Goal: Information Seeking & Learning: Learn about a topic

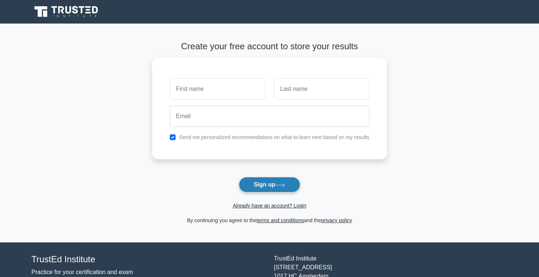
click at [289, 187] on button "Sign up" at bounding box center [270, 184] width 62 height 15
click at [279, 206] on link "Already have an account? Login" at bounding box center [270, 206] width 74 height 6
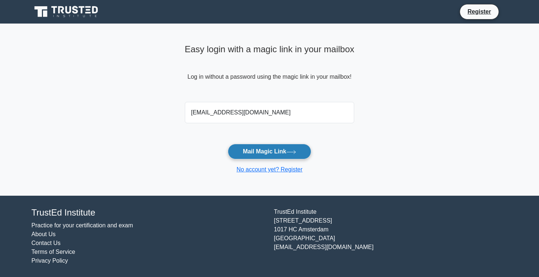
type input "harsya.ryadi@gmail.com"
click at [268, 150] on button "Mail Magic Link" at bounding box center [269, 151] width 83 height 15
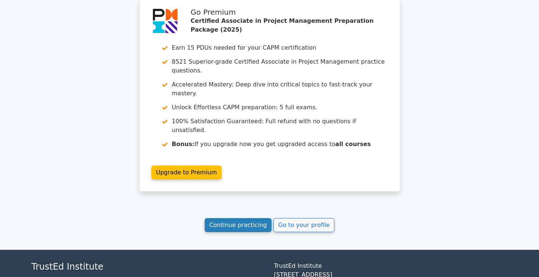
scroll to position [1260, 0]
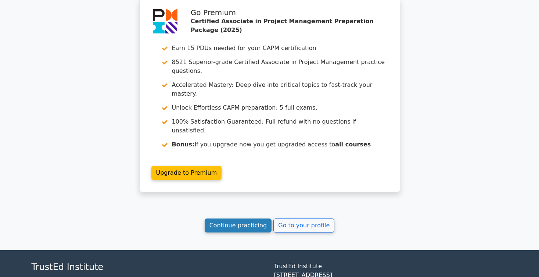
click at [247, 218] on link "Continue practicing" at bounding box center [238, 225] width 67 height 14
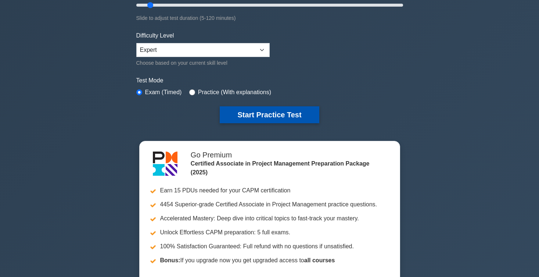
scroll to position [141, 0]
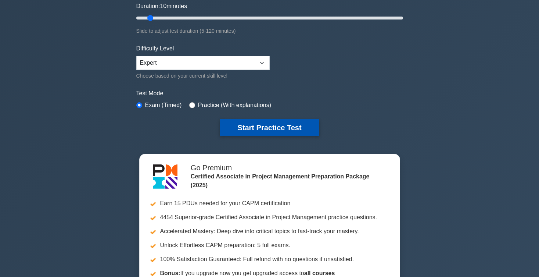
click at [284, 129] on button "Start Practice Test" at bounding box center [269, 127] width 99 height 17
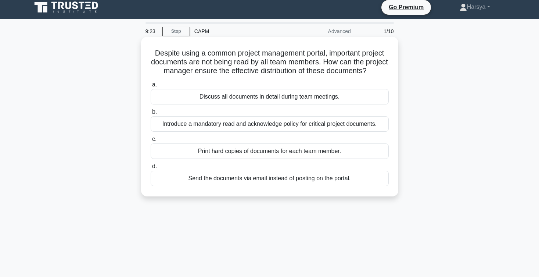
scroll to position [10, 0]
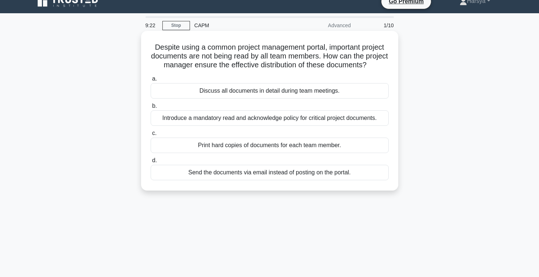
click at [346, 122] on div "Introduce a mandatory read and acknowledge policy for critical project document…" at bounding box center [270, 117] width 238 height 15
click at [151, 108] on input "b. Introduce a mandatory read and acknowledge policy for critical project docum…" at bounding box center [151, 106] width 0 height 5
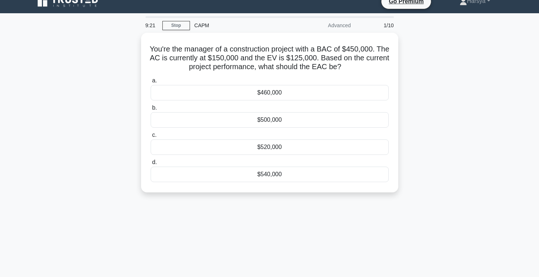
scroll to position [0, 0]
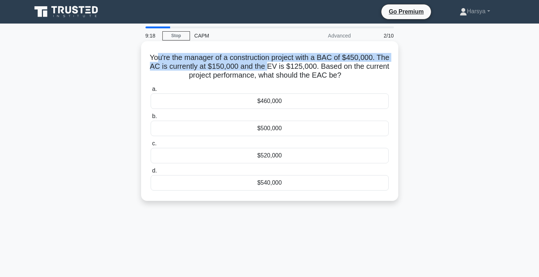
drag, startPoint x: 165, startPoint y: 57, endPoint x: 288, endPoint y: 70, distance: 123.1
click at [288, 70] on h5 "You're the manager of a construction project with a BAC of $450,000. The AC is …" at bounding box center [270, 66] width 240 height 27
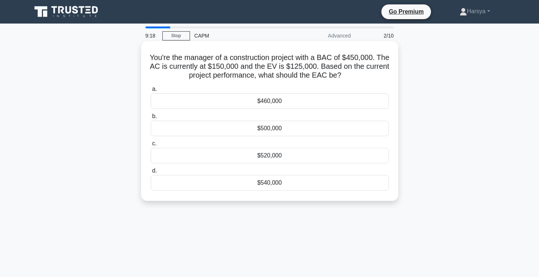
click at [289, 71] on h5 "You're the manager of a construction project with a BAC of $450,000. The AC is …" at bounding box center [270, 66] width 240 height 27
drag, startPoint x: 355, startPoint y: 54, endPoint x: 372, endPoint y: 54, distance: 17.3
click at [372, 54] on h5 "You're the manager of a construction project with a BAC of $450,000. The AC is …" at bounding box center [270, 66] width 240 height 27
drag, startPoint x: 193, startPoint y: 64, endPoint x: 240, endPoint y: 67, distance: 47.9
click at [241, 67] on h5 "You're the manager of a construction project with a BAC of $450,000. The AC is …" at bounding box center [270, 66] width 240 height 27
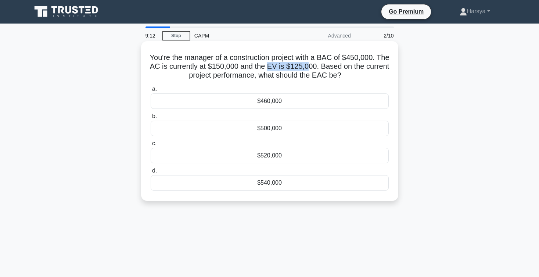
drag, startPoint x: 289, startPoint y: 64, endPoint x: 326, endPoint y: 67, distance: 37.6
click at [327, 67] on h5 "You're the manager of a construction project with a BAC of $450,000. The AC is …" at bounding box center [270, 66] width 240 height 27
drag, startPoint x: 326, startPoint y: 75, endPoint x: 340, endPoint y: 75, distance: 13.6
click at [340, 75] on h5 "You're the manager of a construction project with a BAC of $450,000. The AC is …" at bounding box center [270, 66] width 240 height 27
click at [336, 181] on div "$540,000" at bounding box center [270, 182] width 238 height 15
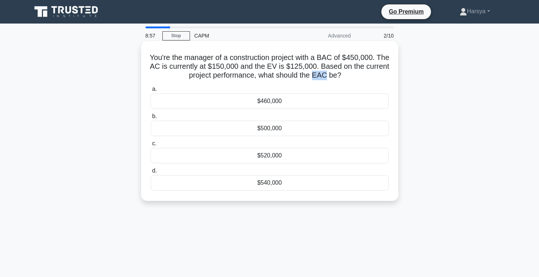
click at [151, 173] on input "d. $540,000" at bounding box center [151, 170] width 0 height 5
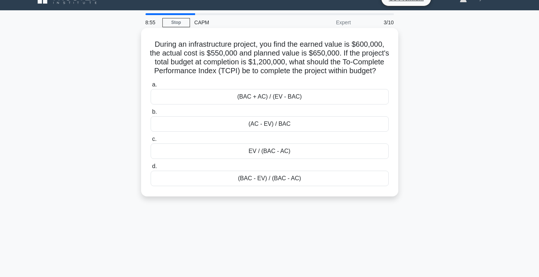
scroll to position [14, 0]
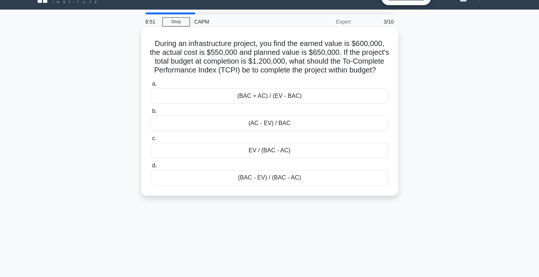
click at [324, 104] on div "(BAC + AC) / (EV - BAC)" at bounding box center [270, 95] width 238 height 15
click at [151, 86] on input "a. (BAC + AC) / (EV - BAC)" at bounding box center [151, 84] width 0 height 5
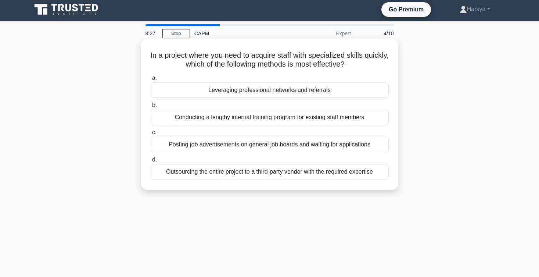
scroll to position [3, 0]
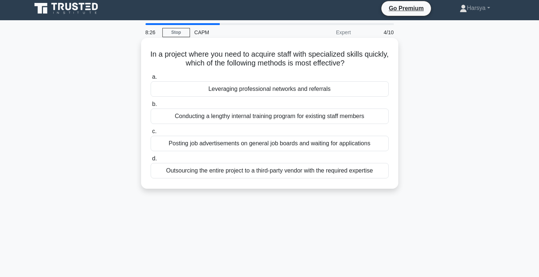
click at [357, 167] on div "Outsourcing the entire project to a third-party vendor with the required expert…" at bounding box center [270, 170] width 238 height 15
click at [151, 161] on input "d. Outsourcing the entire project to a third-party vendor with the required exp…" at bounding box center [151, 158] width 0 height 5
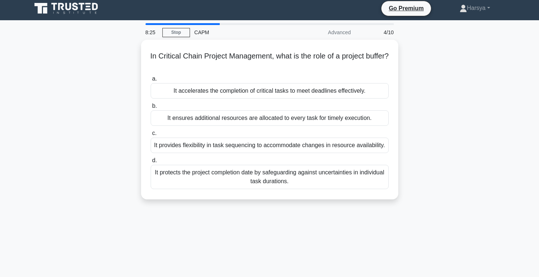
click at [357, 167] on div "It protects the project completion date by safeguarding against uncertainties i…" at bounding box center [270, 177] width 238 height 24
click at [151, 163] on input "d. It protects the project completion date by safeguarding against uncertaintie…" at bounding box center [151, 160] width 0 height 5
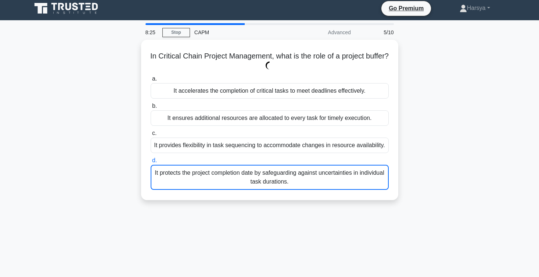
scroll to position [0, 0]
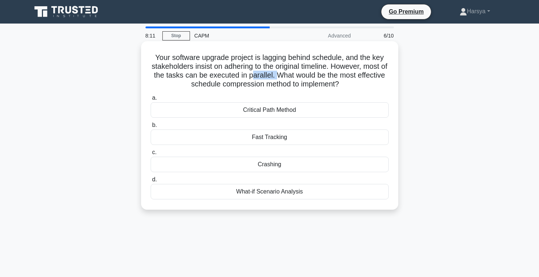
drag, startPoint x: 251, startPoint y: 75, endPoint x: 279, endPoint y: 75, distance: 27.6
click at [279, 75] on h5 "Your software upgrade project is lagging behind schedule, and the key stakehold…" at bounding box center [270, 71] width 240 height 36
click at [331, 138] on div "Fast Tracking" at bounding box center [270, 136] width 238 height 15
click at [151, 128] on input "b. Fast Tracking" at bounding box center [151, 125] width 0 height 5
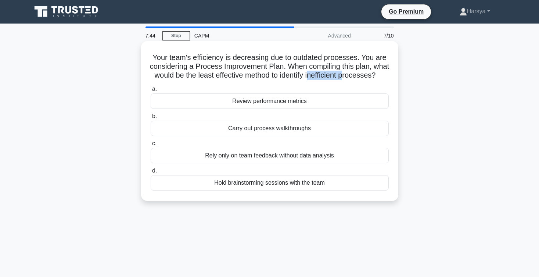
drag, startPoint x: 308, startPoint y: 72, endPoint x: 350, endPoint y: 75, distance: 42.0
click at [350, 75] on h5 "Your team's efficiency is decreasing due to outdated processes. You are conside…" at bounding box center [270, 66] width 240 height 27
click at [343, 99] on div "Review performance metrics" at bounding box center [270, 100] width 238 height 15
click at [151, 92] on input "a. Review performance metrics" at bounding box center [151, 89] width 0 height 5
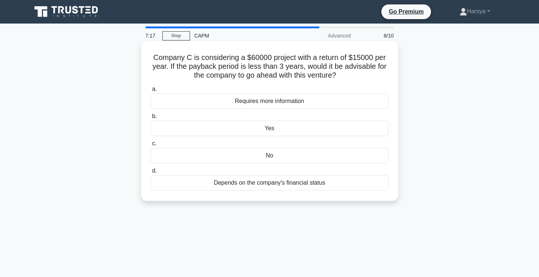
click at [278, 129] on div "Yes" at bounding box center [270, 128] width 238 height 15
click at [151, 119] on input "b. Yes" at bounding box center [151, 116] width 0 height 5
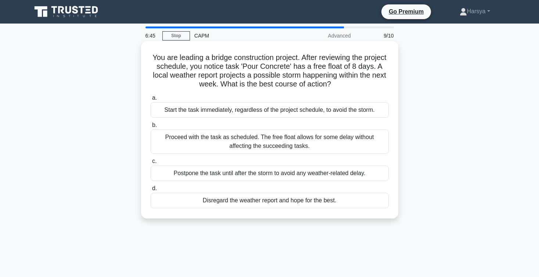
click at [287, 109] on div "Start the task immediately, regardless of the project schedule, to avoid the st…" at bounding box center [270, 109] width 238 height 15
click at [151, 100] on input "a. Start the task immediately, regardless of the project schedule, to avoid the…" at bounding box center [151, 98] width 0 height 5
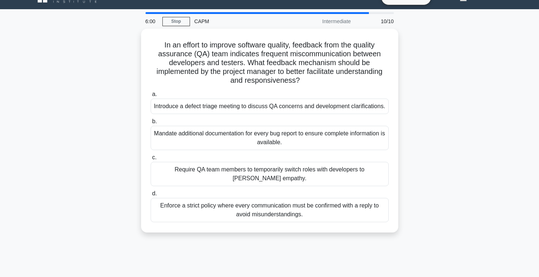
scroll to position [12, 0]
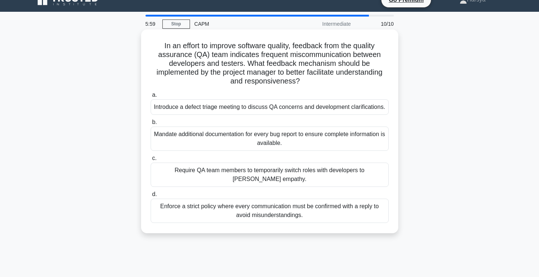
click at [307, 220] on div "Enforce a strict policy where every communication must be confirmed with a repl…" at bounding box center [270, 211] width 238 height 24
click at [151, 197] on input "d. Enforce a strict policy where every communication must be confirmed with a r…" at bounding box center [151, 194] width 0 height 5
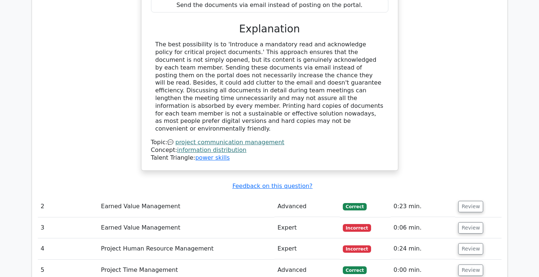
scroll to position [806, 0]
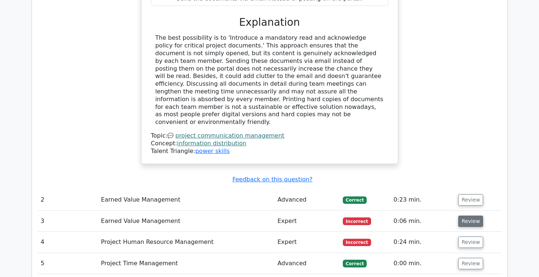
click at [478, 215] on button "Review" at bounding box center [471, 220] width 25 height 11
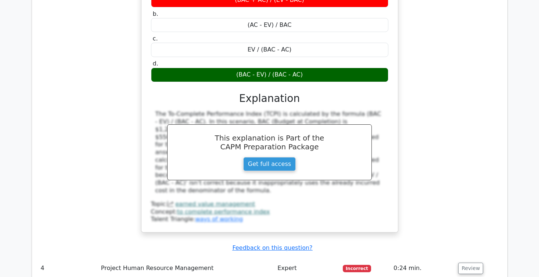
scroll to position [1141, 0]
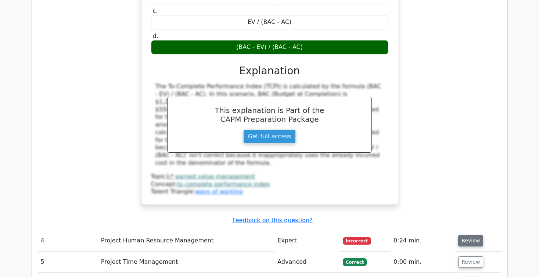
click at [470, 235] on button "Review" at bounding box center [471, 240] width 25 height 11
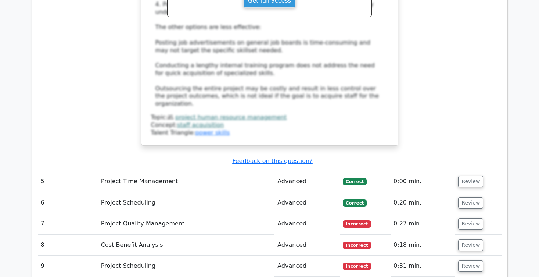
scroll to position [1612, 0]
click at [475, 218] on button "Review" at bounding box center [471, 223] width 25 height 11
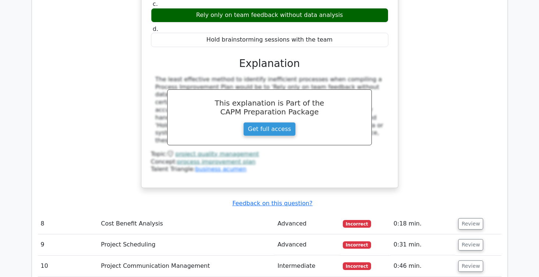
scroll to position [1959, 0]
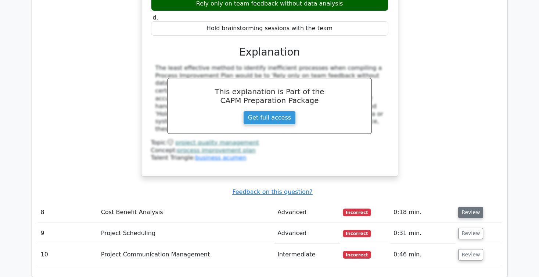
click at [460, 207] on button "Review" at bounding box center [471, 212] width 25 height 11
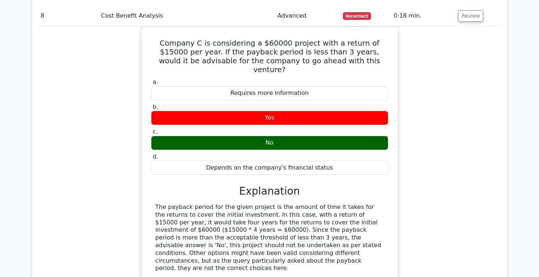
scroll to position [2156, 0]
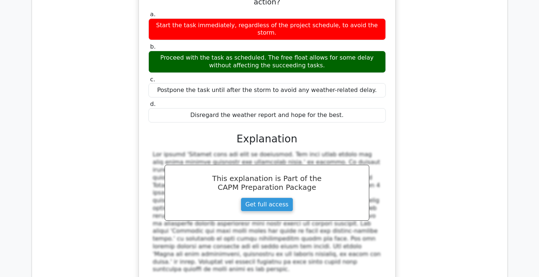
scroll to position [2589, 0]
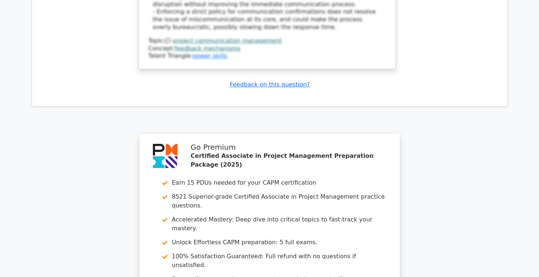
scroll to position [3228, 0]
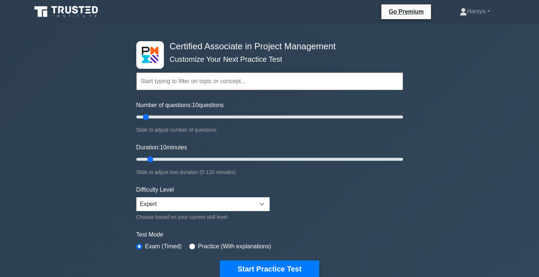
click at [267, 259] on form "Topics Project Scope Management Project Time Management Project Cost Management…" at bounding box center [269, 163] width 267 height 227
click at [264, 265] on button "Start Practice Test" at bounding box center [269, 268] width 99 height 17
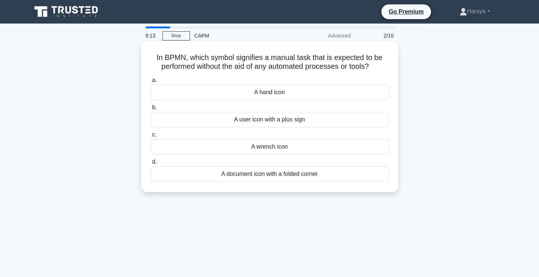
click at [327, 174] on div "A document icon with a folded corner" at bounding box center [270, 173] width 238 height 15
click at [151, 164] on input "d. A document icon with a folded corner" at bounding box center [151, 162] width 0 height 5
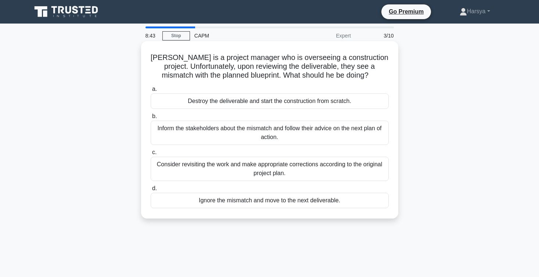
click at [288, 173] on div "Consider revisiting the work and make appropriate corrections according to the …" at bounding box center [270, 169] width 238 height 24
click at [151, 155] on input "c. Consider revisiting the work and make appropriate corrections according to t…" at bounding box center [151, 152] width 0 height 5
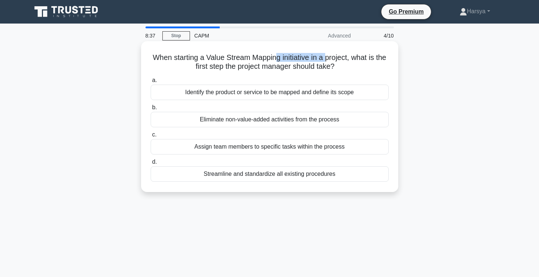
drag, startPoint x: 276, startPoint y: 58, endPoint x: 323, endPoint y: 58, distance: 47.1
click at [324, 58] on h5 "When starting a Value Stream Mapping initiative in a project, what is the first…" at bounding box center [270, 62] width 240 height 18
drag, startPoint x: 247, startPoint y: 67, endPoint x: 296, endPoint y: 67, distance: 48.5
click at [297, 67] on h5 "When starting a Value Stream Mapping initiative in a project, what is the first…" at bounding box center [270, 62] width 240 height 18
drag, startPoint x: 231, startPoint y: 61, endPoint x: 343, endPoint y: 55, distance: 112.7
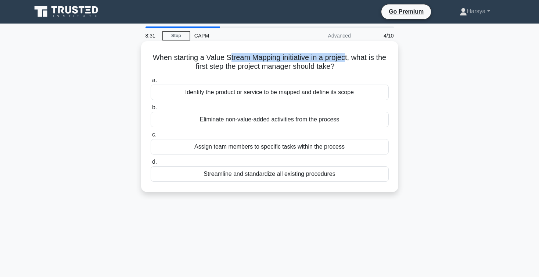
click at [343, 55] on h5 "When starting a Value Stream Mapping initiative in a project, what is the first…" at bounding box center [270, 62] width 240 height 18
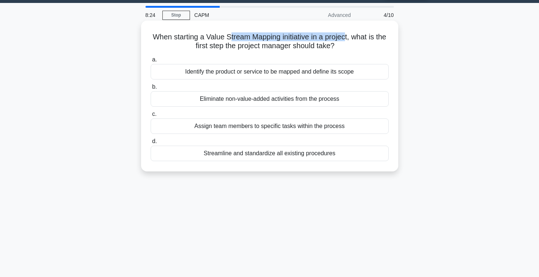
scroll to position [21, 0]
click at [333, 71] on div "Identify the product or service to be mapped and define its scope" at bounding box center [270, 71] width 238 height 15
click at [151, 62] on input "a. Identify the product or service to be mapped and define its scope" at bounding box center [151, 59] width 0 height 5
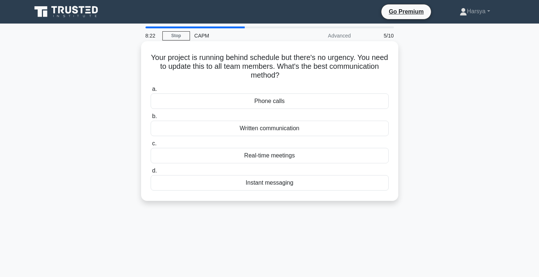
scroll to position [0, 0]
drag, startPoint x: 233, startPoint y: 59, endPoint x: 256, endPoint y: 59, distance: 22.4
click at [256, 59] on h5 "Your project is running behind schedule but there's no urgency. You need to upd…" at bounding box center [270, 66] width 240 height 27
drag, startPoint x: 317, startPoint y: 62, endPoint x: 327, endPoint y: 62, distance: 9.9
click at [328, 62] on h5 "Your project is running behind schedule but there's no urgency. You need to upd…" at bounding box center [270, 66] width 240 height 27
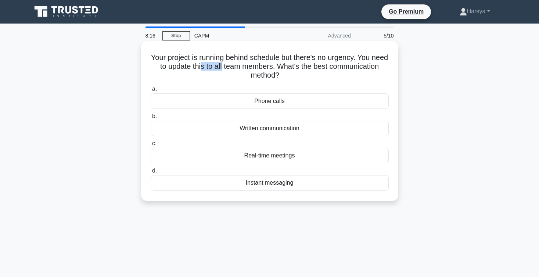
drag, startPoint x: 200, startPoint y: 67, endPoint x: 222, endPoint y: 67, distance: 21.3
click at [223, 67] on h5 "Your project is running behind schedule but there's no urgency. You need to upd…" at bounding box center [270, 66] width 240 height 27
drag, startPoint x: 310, startPoint y: 71, endPoint x: 320, endPoint y: 71, distance: 9.6
click at [320, 71] on h5 "Your project is running behind schedule but there's no urgency. You need to upd…" at bounding box center [270, 66] width 240 height 27
drag, startPoint x: 318, startPoint y: 58, endPoint x: 352, endPoint y: 58, distance: 34.6
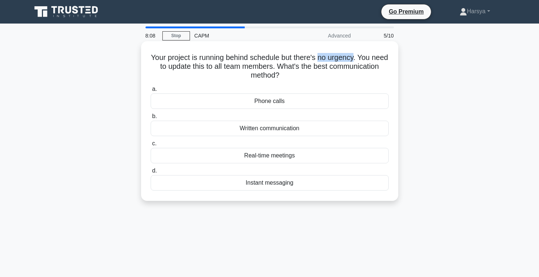
click at [353, 58] on h5 "Your project is running behind schedule but there's no urgency. You need to upd…" at bounding box center [270, 66] width 240 height 27
click at [340, 129] on div "Written communication" at bounding box center [270, 128] width 238 height 15
click at [151, 119] on input "b. Written communication" at bounding box center [151, 116] width 0 height 5
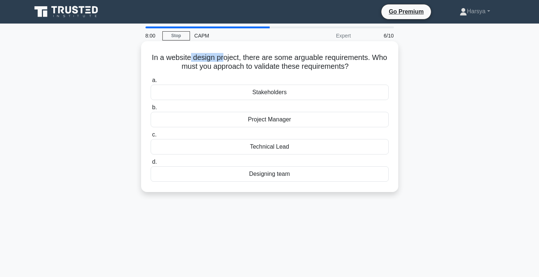
drag, startPoint x: 191, startPoint y: 58, endPoint x: 222, endPoint y: 58, distance: 31.3
click at [222, 58] on h5 "In a website design project, there are some arguable requirements. Who must you…" at bounding box center [270, 62] width 240 height 18
drag, startPoint x: 298, startPoint y: 57, endPoint x: 352, endPoint y: 59, distance: 54.1
click at [352, 59] on h5 "In a website design project, there are some arguable requirements. Who must you…" at bounding box center [270, 62] width 240 height 18
drag, startPoint x: 275, startPoint y: 69, endPoint x: 307, endPoint y: 69, distance: 32.0
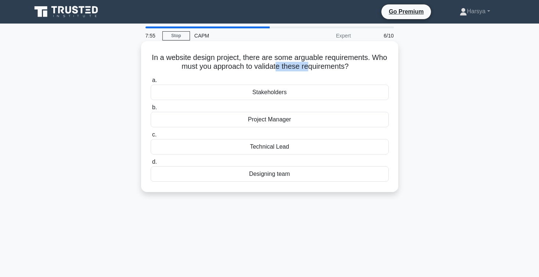
click at [307, 69] on h5 "In a website design project, there are some arguable requirements. Who must you…" at bounding box center [270, 62] width 240 height 18
drag, startPoint x: 254, startPoint y: 69, endPoint x: 334, endPoint y: 72, distance: 80.6
click at [335, 71] on h5 "In a website design project, there are some arguable requirements. Who must you…" at bounding box center [270, 62] width 240 height 18
click at [340, 116] on div "Project Manager" at bounding box center [270, 119] width 238 height 15
click at [151, 110] on input "b. Project Manager" at bounding box center [151, 107] width 0 height 5
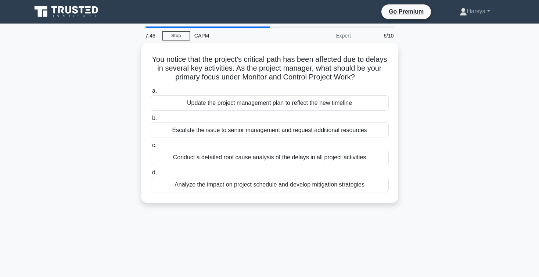
click at [340, 116] on label "b. Escalate the issue to senior management and request additional resources" at bounding box center [270, 126] width 238 height 24
click at [151, 116] on input "b. Escalate the issue to senior management and request additional resources" at bounding box center [151, 118] width 0 height 5
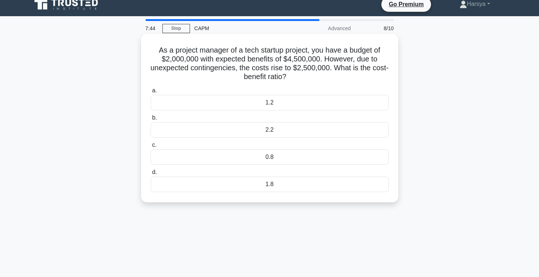
scroll to position [10, 0]
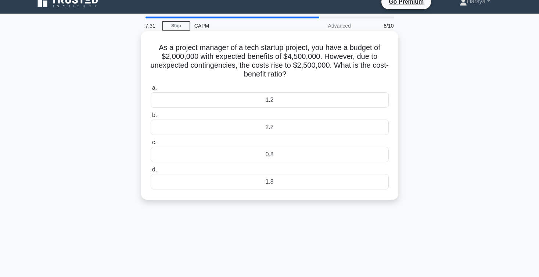
click at [300, 100] on div "1.2" at bounding box center [270, 99] width 238 height 15
click at [151, 90] on input "a. 1.2" at bounding box center [151, 88] width 0 height 5
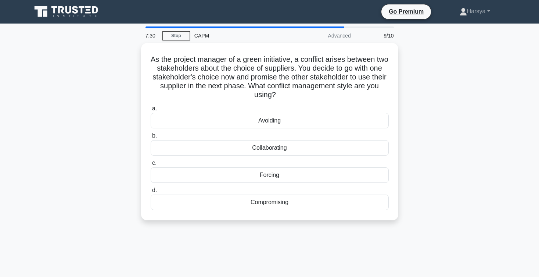
scroll to position [7, 0]
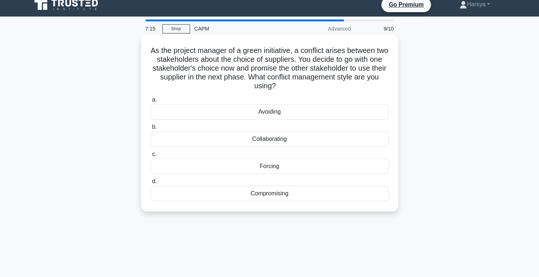
click at [346, 193] on div "Compromising" at bounding box center [270, 193] width 238 height 15
click at [151, 184] on input "d. Compromising" at bounding box center [151, 181] width 0 height 5
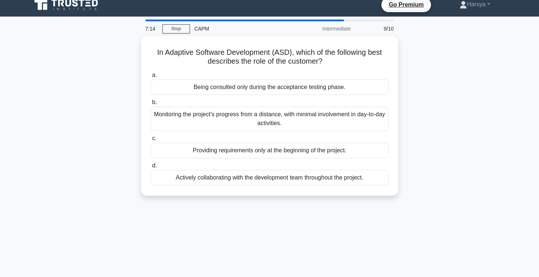
scroll to position [0, 0]
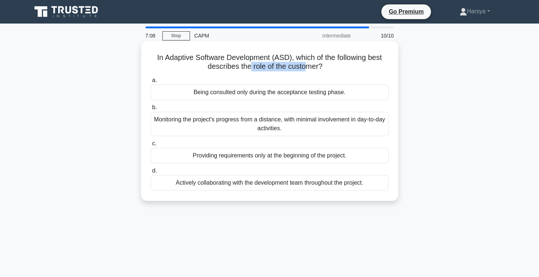
drag, startPoint x: 250, startPoint y: 69, endPoint x: 304, endPoint y: 71, distance: 54.1
click at [305, 71] on h5 "In Adaptive Software Development (ASD), which of the following best describes t…" at bounding box center [270, 62] width 240 height 18
click at [305, 74] on div "In Adaptive Software Development (ASD), which of the following best describes t…" at bounding box center [270, 121] width 252 height 154
drag, startPoint x: 289, startPoint y: 67, endPoint x: 323, endPoint y: 67, distance: 33.8
click at [323, 67] on h5 "In Adaptive Software Development (ASD), which of the following best describes t…" at bounding box center [270, 62] width 240 height 18
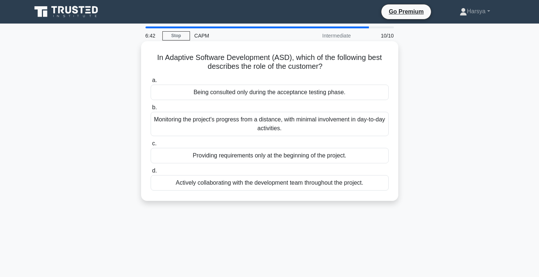
click at [353, 183] on div "Actively collaborating with the development team throughout the project." at bounding box center [270, 182] width 238 height 15
click at [151, 173] on input "d. Actively collaborating with the development team throughout the project." at bounding box center [151, 170] width 0 height 5
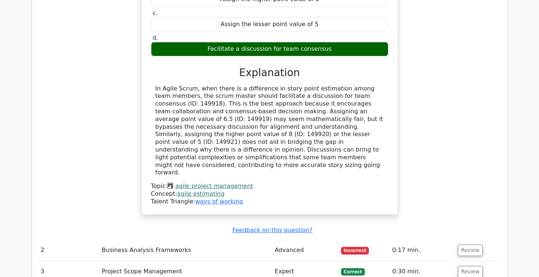
scroll to position [785, 0]
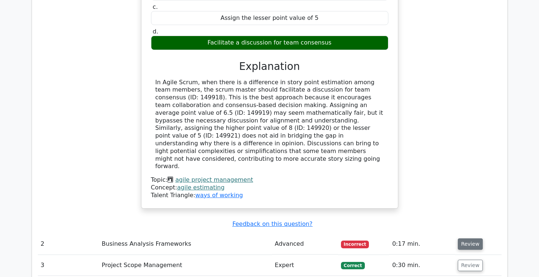
click at [465, 238] on button "Review" at bounding box center [470, 243] width 25 height 11
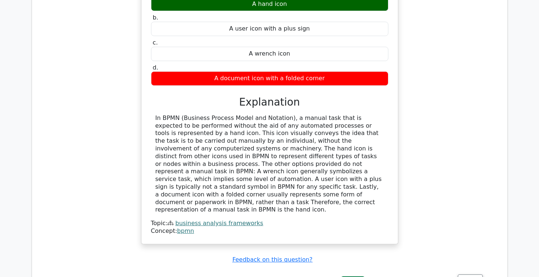
scroll to position [1134, 0]
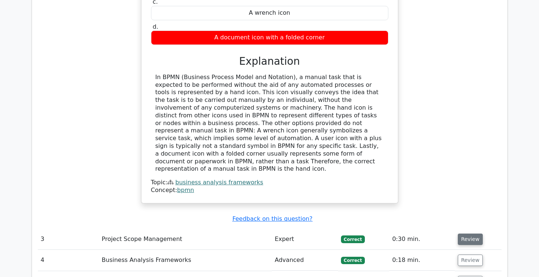
click at [459, 233] on button "Review" at bounding box center [470, 238] width 25 height 11
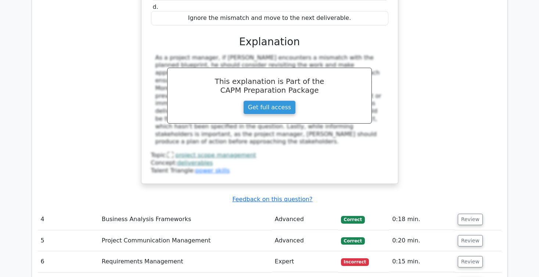
scroll to position [1533, 0]
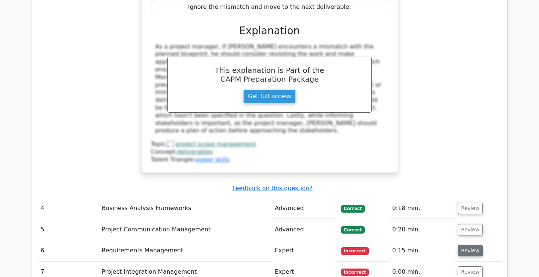
click at [465, 245] on button "Review" at bounding box center [470, 250] width 25 height 11
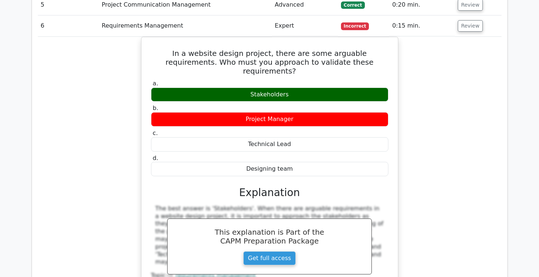
scroll to position [1779, 0]
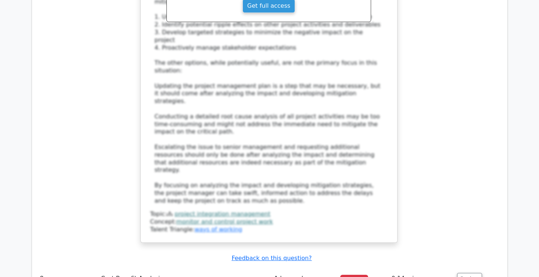
scroll to position [2349, 0]
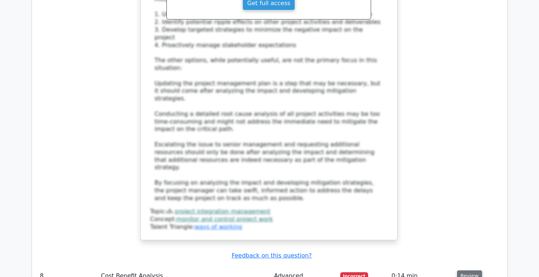
click at [462, 270] on button "Review" at bounding box center [469, 275] width 25 height 11
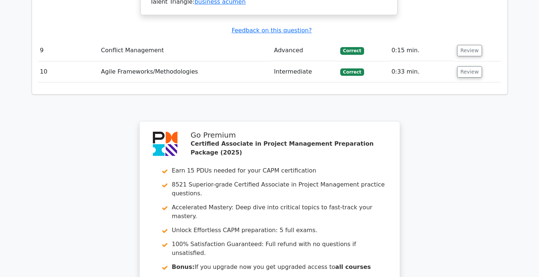
scroll to position [2905, 0]
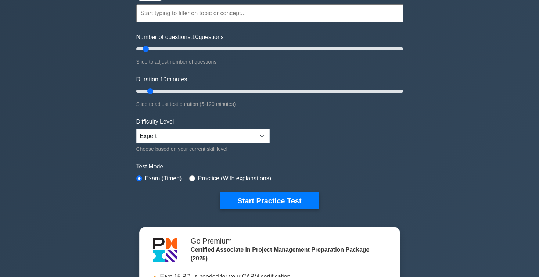
scroll to position [72, 0]
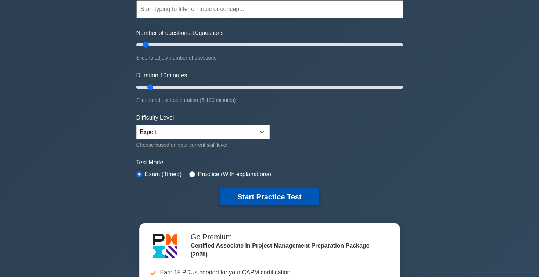
click at [313, 203] on button "Start Practice Test" at bounding box center [269, 196] width 99 height 17
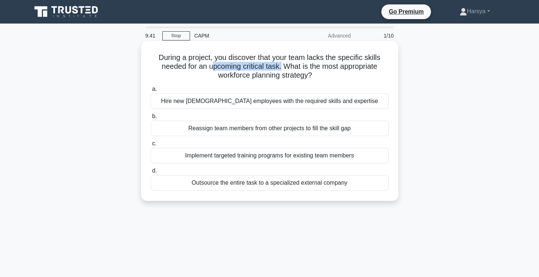
drag, startPoint x: 213, startPoint y: 65, endPoint x: 281, endPoint y: 65, distance: 67.7
click at [281, 65] on h5 "During a project, you discover that your team lacks the specific skills needed …" at bounding box center [270, 66] width 240 height 27
click at [284, 156] on div "Implement targeted training programs for existing team members" at bounding box center [270, 155] width 238 height 15
click at [151, 146] on input "c. Implement targeted training programs for existing team members" at bounding box center [151, 143] width 0 height 5
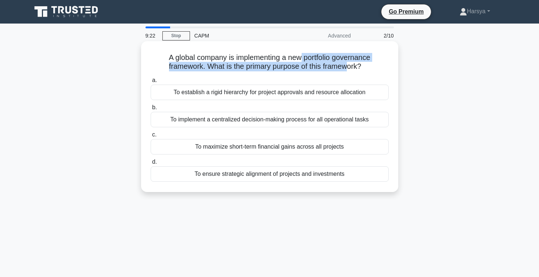
drag, startPoint x: 302, startPoint y: 59, endPoint x: 347, endPoint y: 64, distance: 44.7
click at [347, 64] on h5 "A global company is implementing a new portfolio governance framework. What is …" at bounding box center [270, 62] width 240 height 18
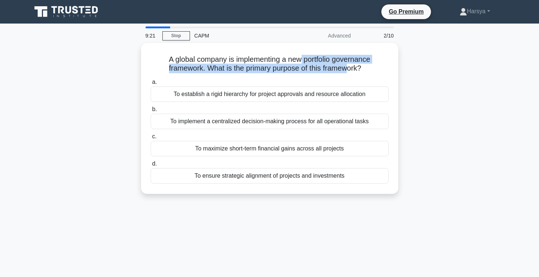
click at [442, 83] on div "A global company is implementing a new portfolio governance framework. What is …" at bounding box center [269, 123] width 485 height 160
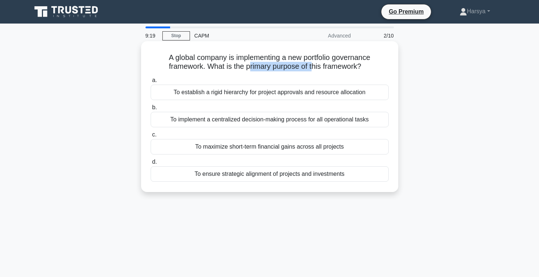
drag, startPoint x: 248, startPoint y: 67, endPoint x: 311, endPoint y: 70, distance: 63.0
click at [311, 70] on h5 "A global company is implementing a new portfolio governance framework. What is …" at bounding box center [270, 62] width 240 height 18
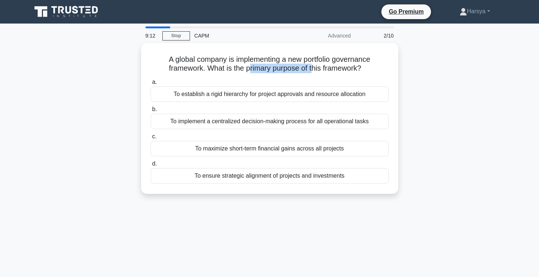
click at [407, 225] on div "9:12 Stop CAPM Advanced 2/10 A global company is implementing a new portfolio g…" at bounding box center [269, 210] width 485 height 368
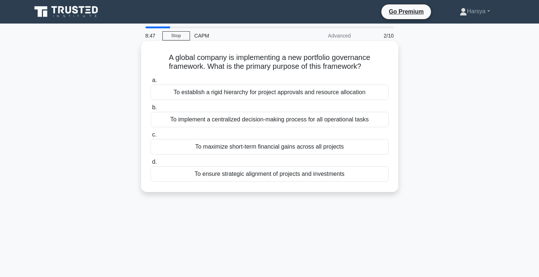
click at [288, 88] on div "To establish a rigid hierarchy for project approvals and resource allocation" at bounding box center [270, 92] width 238 height 15
click at [151, 83] on input "a. To establish a rigid hierarchy for project approvals and resource allocation" at bounding box center [151, 80] width 0 height 5
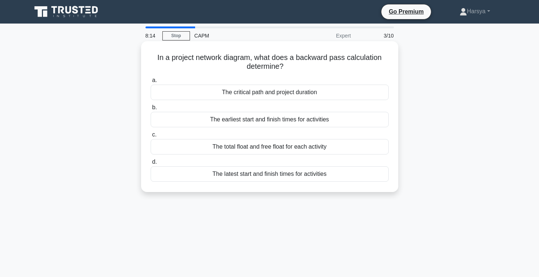
click at [367, 122] on div "The earliest start and finish times for activities" at bounding box center [270, 119] width 238 height 15
click at [151, 110] on input "b. The earliest start and finish times for activities" at bounding box center [151, 107] width 0 height 5
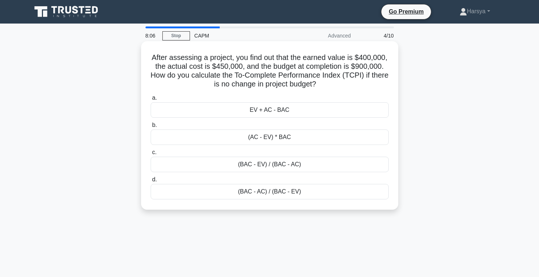
click at [328, 136] on div "(AC - EV) * BAC" at bounding box center [270, 136] width 238 height 15
click at [151, 128] on input "b. (AC - EV) * BAC" at bounding box center [151, 125] width 0 height 5
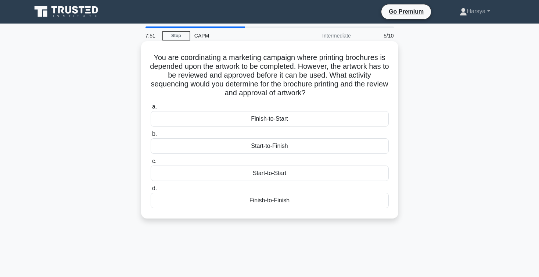
click at [305, 120] on div "Finish-to-Start" at bounding box center [270, 118] width 238 height 15
click at [151, 109] on input "a. Finish-to-Start" at bounding box center [151, 106] width 0 height 5
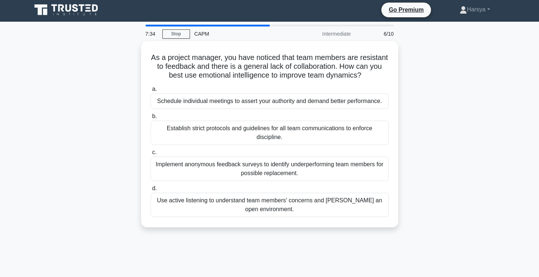
scroll to position [3, 0]
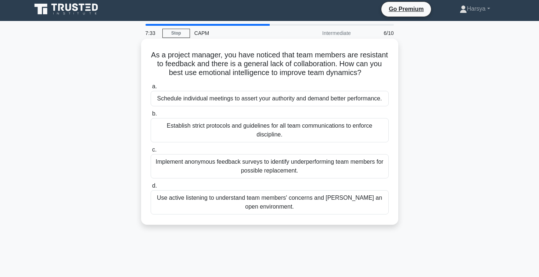
click at [357, 201] on div "Use active listening to understand team members' concerns and [PERSON_NAME] an …" at bounding box center [270, 202] width 238 height 24
click at [151, 188] on input "d. Use active listening to understand team members' concerns and [PERSON_NAME] …" at bounding box center [151, 185] width 0 height 5
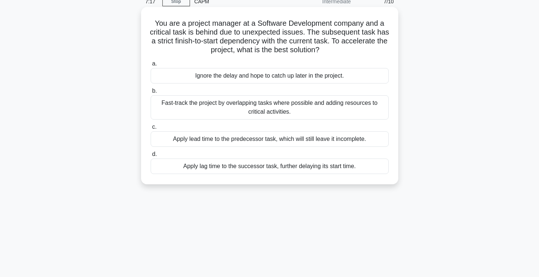
scroll to position [34, 0]
click at [345, 109] on div "Fast-track the project by overlapping tasks where possible and adding resources…" at bounding box center [270, 107] width 238 height 24
click at [151, 93] on input "b. Fast-track the project by overlapping tasks where possible and adding resour…" at bounding box center [151, 91] width 0 height 5
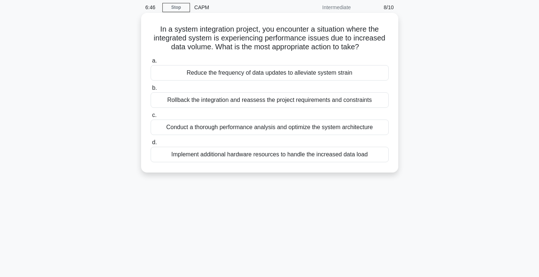
scroll to position [31, 0]
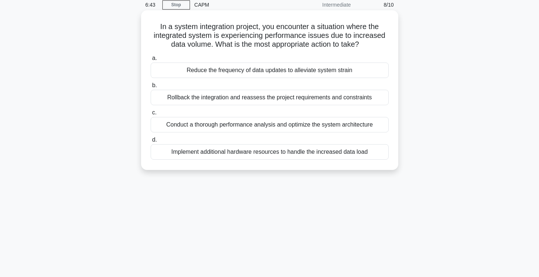
click at [358, 124] on div "Conduct a thorough performance analysis and optimize the system architecture" at bounding box center [270, 124] width 238 height 15
click at [151, 115] on input "c. Conduct a thorough performance analysis and optimize the system architecture" at bounding box center [151, 112] width 0 height 5
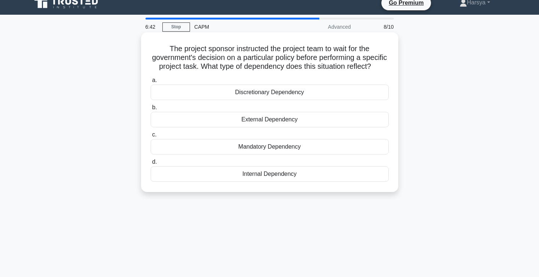
scroll to position [0, 0]
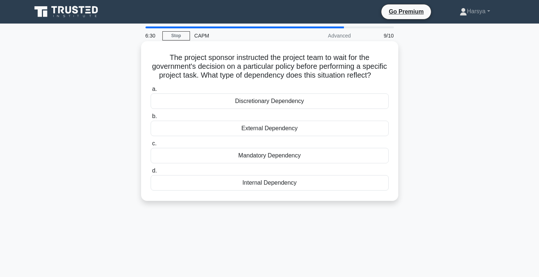
click at [334, 130] on div "External Dependency" at bounding box center [270, 128] width 238 height 15
click at [151, 119] on input "b. External Dependency" at bounding box center [151, 116] width 0 height 5
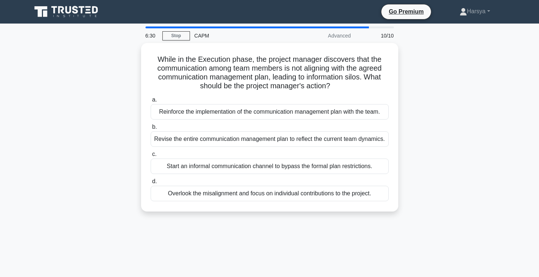
scroll to position [25, 0]
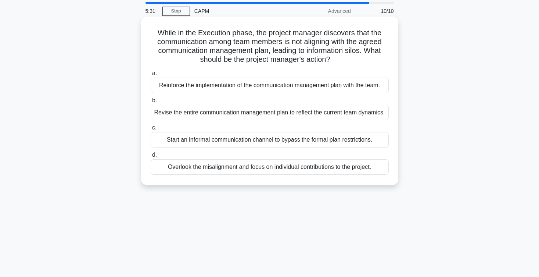
click at [354, 120] on div "Revise the entire communication management plan to reflect the current team dyn…" at bounding box center [270, 112] width 238 height 15
click at [151, 103] on input "b. Revise the entire communication management plan to reflect the current team …" at bounding box center [151, 100] width 0 height 5
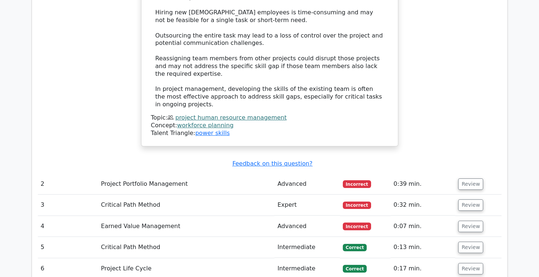
scroll to position [983, 0]
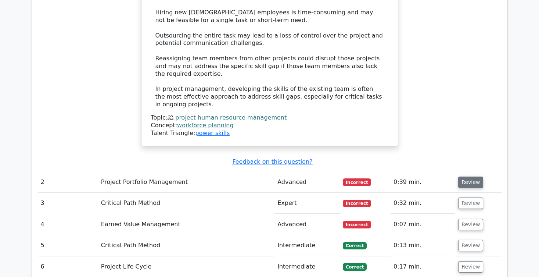
click at [469, 176] on button "Review" at bounding box center [471, 181] width 25 height 11
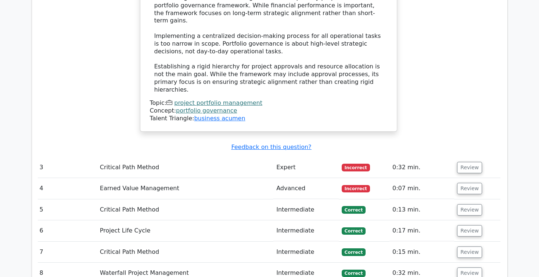
scroll to position [1461, 0]
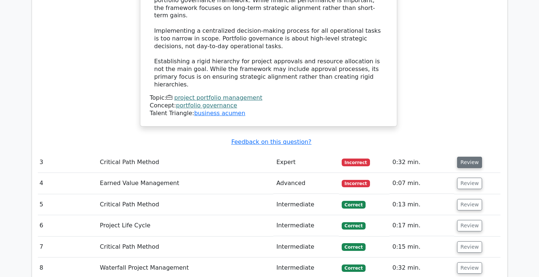
click at [474, 157] on button "Review" at bounding box center [469, 162] width 25 height 11
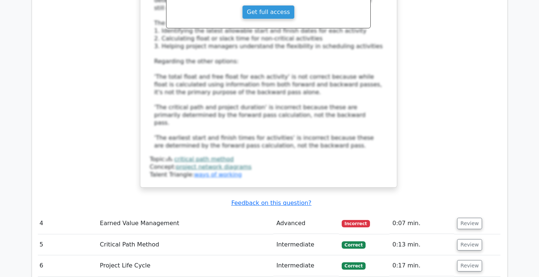
scroll to position [1851, 0]
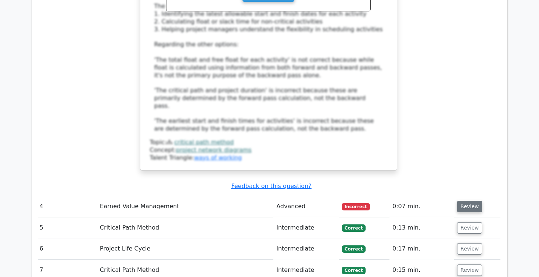
click at [470, 201] on button "Review" at bounding box center [469, 206] width 25 height 11
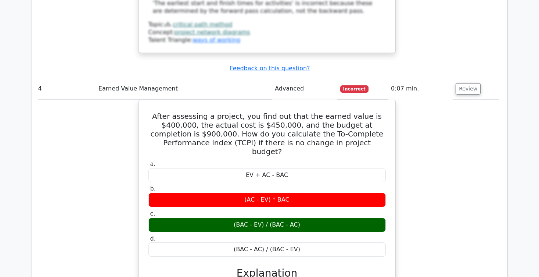
scroll to position [0, 0]
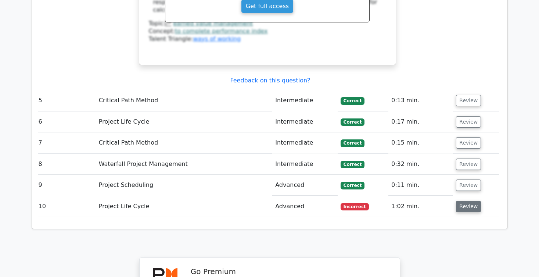
click at [472, 201] on button "Review" at bounding box center [468, 206] width 25 height 11
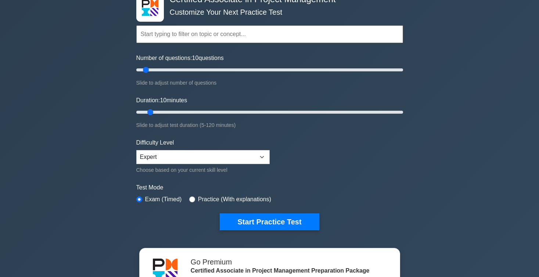
scroll to position [36, 0]
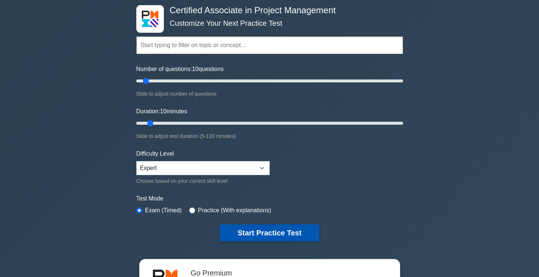
click at [298, 230] on button "Start Practice Test" at bounding box center [269, 232] width 99 height 17
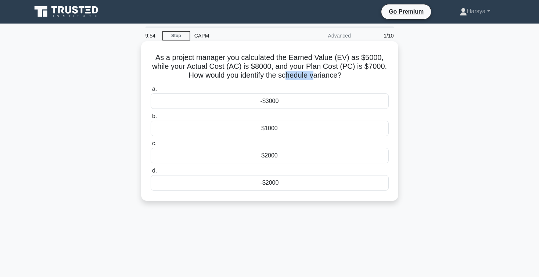
drag, startPoint x: 284, startPoint y: 78, endPoint x: 320, endPoint y: 78, distance: 36.0
click at [320, 78] on h5 "As a project manager you calculated the Earned Value (EV) as $5000, while your …" at bounding box center [270, 66] width 240 height 27
click at [272, 101] on div "-$3000" at bounding box center [270, 100] width 238 height 15
click at [151, 92] on input "a. -$3000" at bounding box center [151, 89] width 0 height 5
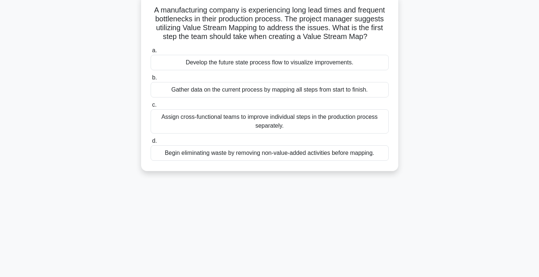
scroll to position [47, 0]
click at [316, 88] on div "Gather data on the current process by mapping all steps from start to finish." at bounding box center [270, 89] width 238 height 15
click at [151, 80] on input "b. Gather data on the current process by mapping all steps from start to finish." at bounding box center [151, 77] width 0 height 5
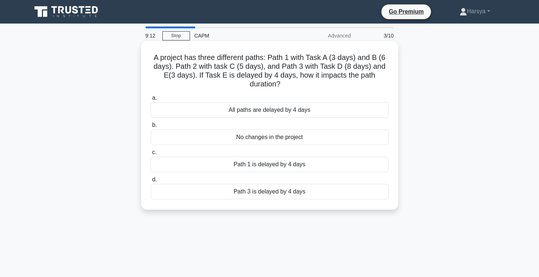
scroll to position [0, 0]
click at [329, 194] on div "Path 3 is delayed by 4 days" at bounding box center [270, 191] width 238 height 15
click at [151, 182] on input "d. Path 3 is delayed by 4 days" at bounding box center [151, 179] width 0 height 5
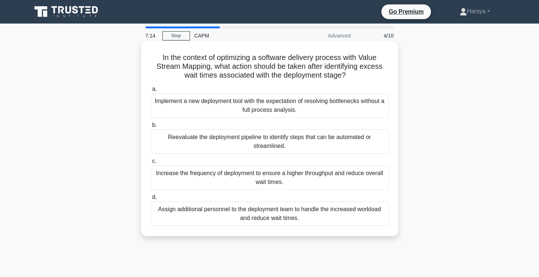
click at [312, 144] on div "Reevaluate the deployment pipeline to identify steps that can be automated or s…" at bounding box center [270, 141] width 238 height 24
click at [151, 128] on input "b. Reevaluate the deployment pipeline to identify steps that can be automated o…" at bounding box center [151, 125] width 0 height 5
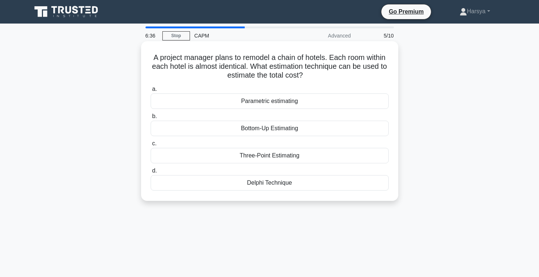
click at [285, 106] on div "Parametric estimating" at bounding box center [270, 100] width 238 height 15
click at [151, 92] on input "a. Parametric estimating" at bounding box center [151, 89] width 0 height 5
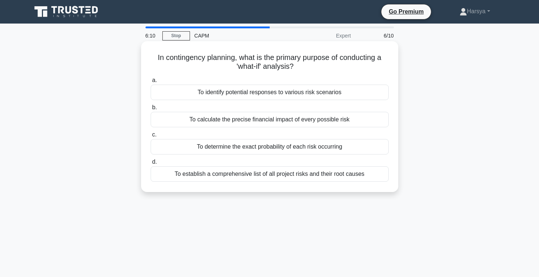
click at [285, 121] on div "To calculate the precise financial impact of every possible risk" at bounding box center [270, 119] width 238 height 15
click at [151, 110] on input "b. To calculate the precise financial impact of every possible risk" at bounding box center [151, 107] width 0 height 5
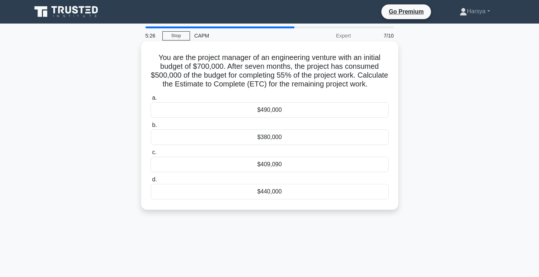
click at [278, 172] on div "$409,090" at bounding box center [270, 164] width 238 height 15
click at [151, 155] on input "c. $409,090" at bounding box center [151, 152] width 0 height 5
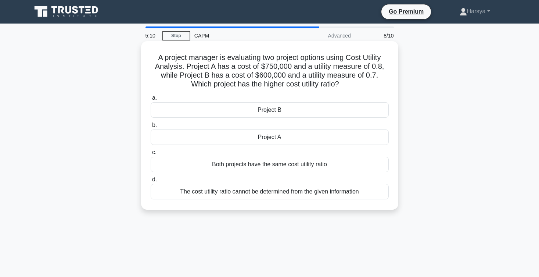
click at [246, 139] on div "Project A" at bounding box center [270, 136] width 238 height 15
click at [151, 128] on input "b. Project A" at bounding box center [151, 125] width 0 height 5
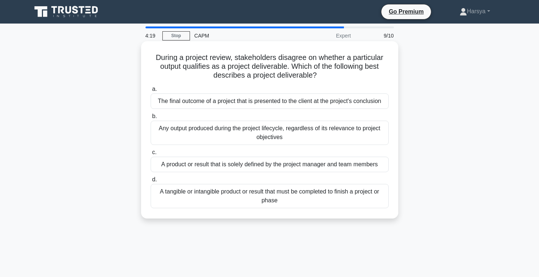
drag, startPoint x: 156, startPoint y: 58, endPoint x: 328, endPoint y: 74, distance: 173.1
click at [328, 74] on h5 "During a project review, stakeholders disagree on whether a particular output q…" at bounding box center [270, 66] width 240 height 27
copy h5 "During a project review, stakeholders disagree on whether a particular output q…"
click at [338, 201] on div "A tangible or intangible product or result that must be completed to finish a p…" at bounding box center [270, 196] width 238 height 24
click at [151, 182] on input "d. A tangible or intangible product or result that must be completed to finish …" at bounding box center [151, 179] width 0 height 5
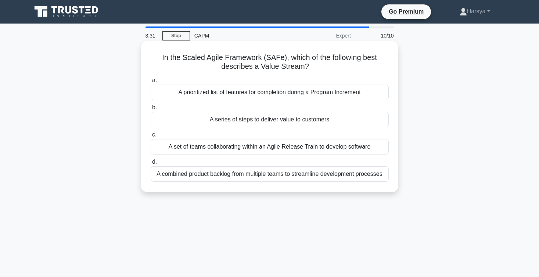
click at [319, 95] on div "A prioritized list of features for completion during a Program Increment" at bounding box center [270, 92] width 238 height 15
click at [151, 83] on input "a. A prioritized list of features for completion during a Program Increment" at bounding box center [151, 80] width 0 height 5
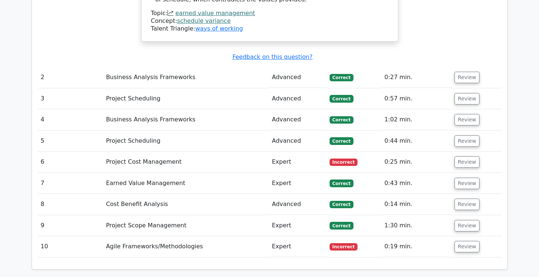
scroll to position [889, 0]
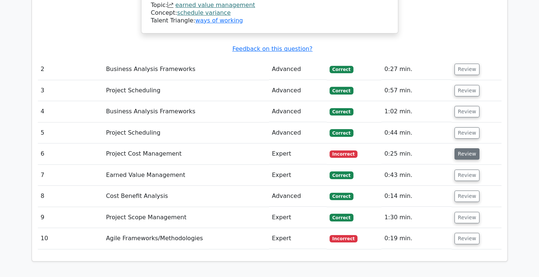
click at [457, 148] on button "Review" at bounding box center [467, 153] width 25 height 11
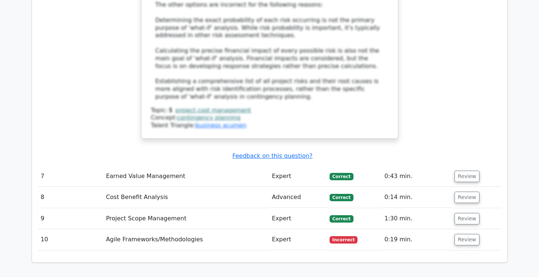
scroll to position [1305, 0]
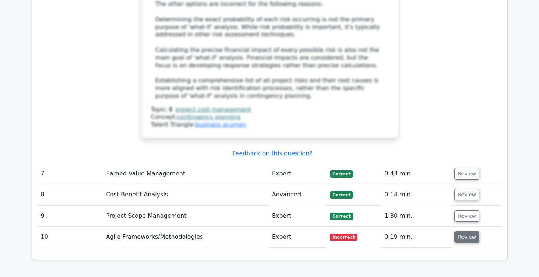
click at [467, 231] on button "Review" at bounding box center [467, 236] width 25 height 11
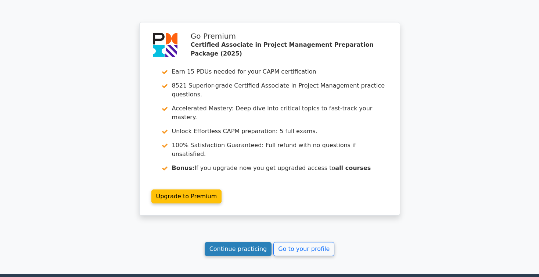
scroll to position [1908, 0]
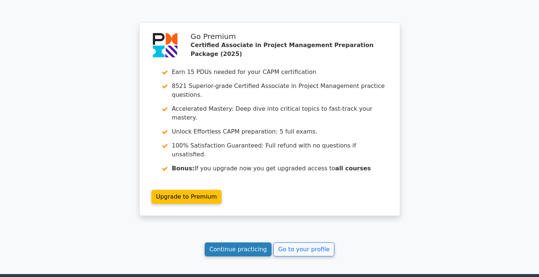
click at [234, 242] on link "Continue practicing" at bounding box center [238, 249] width 67 height 14
